Goal: Obtain resource: Download file/media

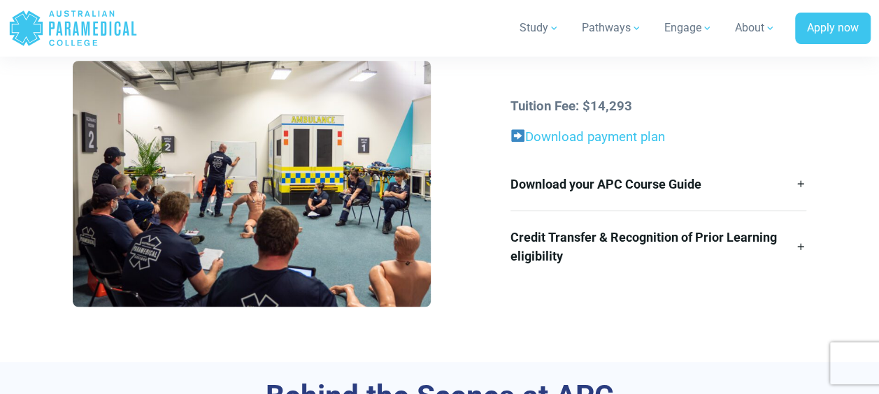
scroll to position [415, 0]
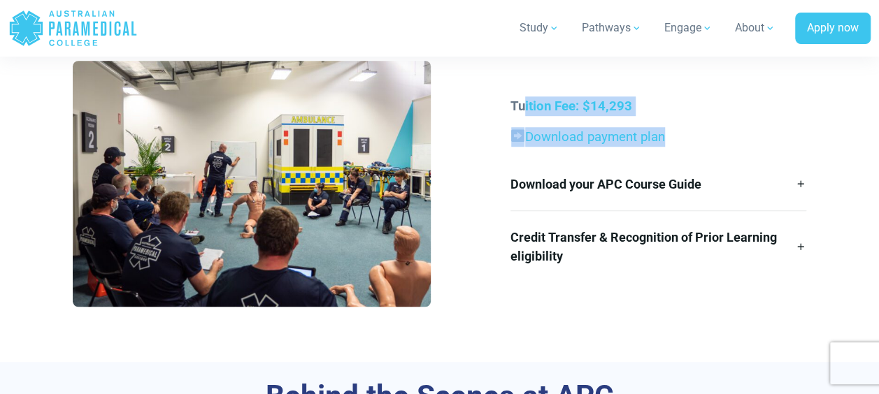
drag, startPoint x: 526, startPoint y: 108, endPoint x: 678, endPoint y: 135, distance: 154.8
click at [678, 135] on div "Tuition Fee: $14,293 Download payment plan Download your APC Course Guide Here’…" at bounding box center [658, 190] width 313 height 186
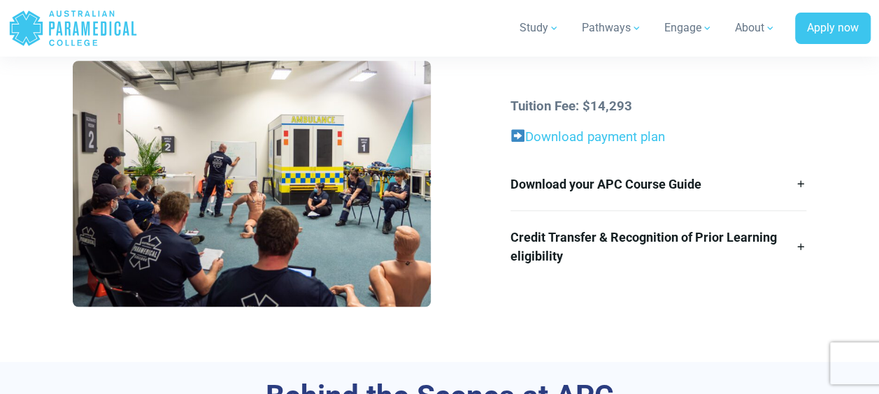
drag, startPoint x: 678, startPoint y: 135, endPoint x: 758, endPoint y: 154, distance: 81.9
click at [758, 154] on div "Tuition Fee: $14,293 Download payment plan Download your APC Course Guide Here’…" at bounding box center [658, 190] width 313 height 186
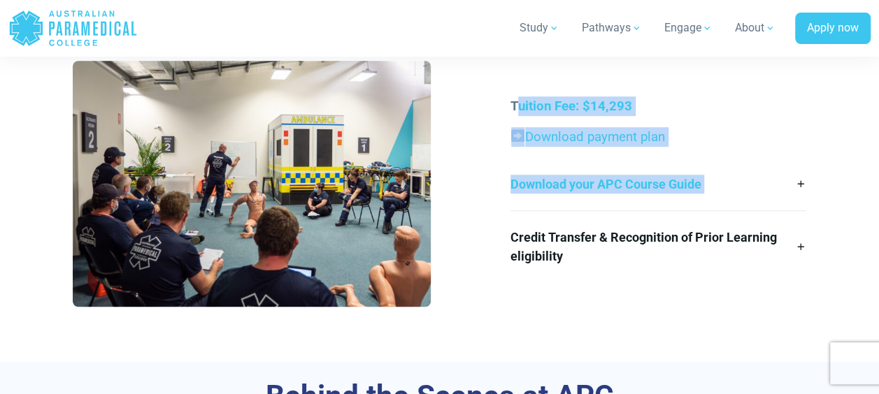
drag, startPoint x: 519, startPoint y: 89, endPoint x: 477, endPoint y: 243, distance: 160.2
click at [477, 243] on div "Tuition Fee: $14,293 Download payment plan Download your APC Course Guide Here’…" at bounding box center [439, 189] width 750 height 257
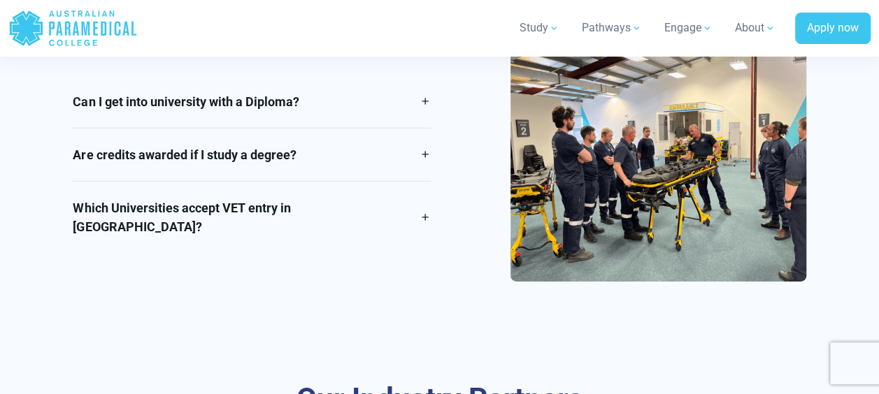
scroll to position [2216, 0]
